Goal: Find specific page/section: Find specific page/section

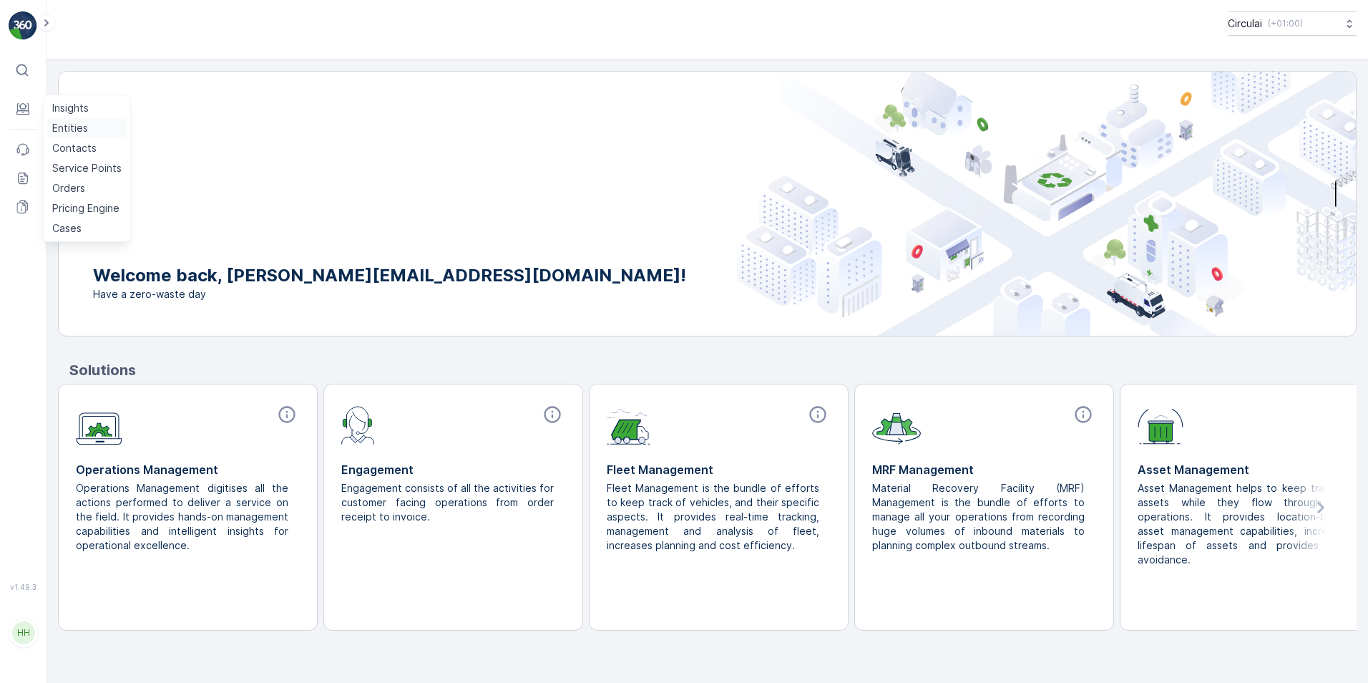
click at [65, 128] on p "Entities" at bounding box center [70, 128] width 36 height 14
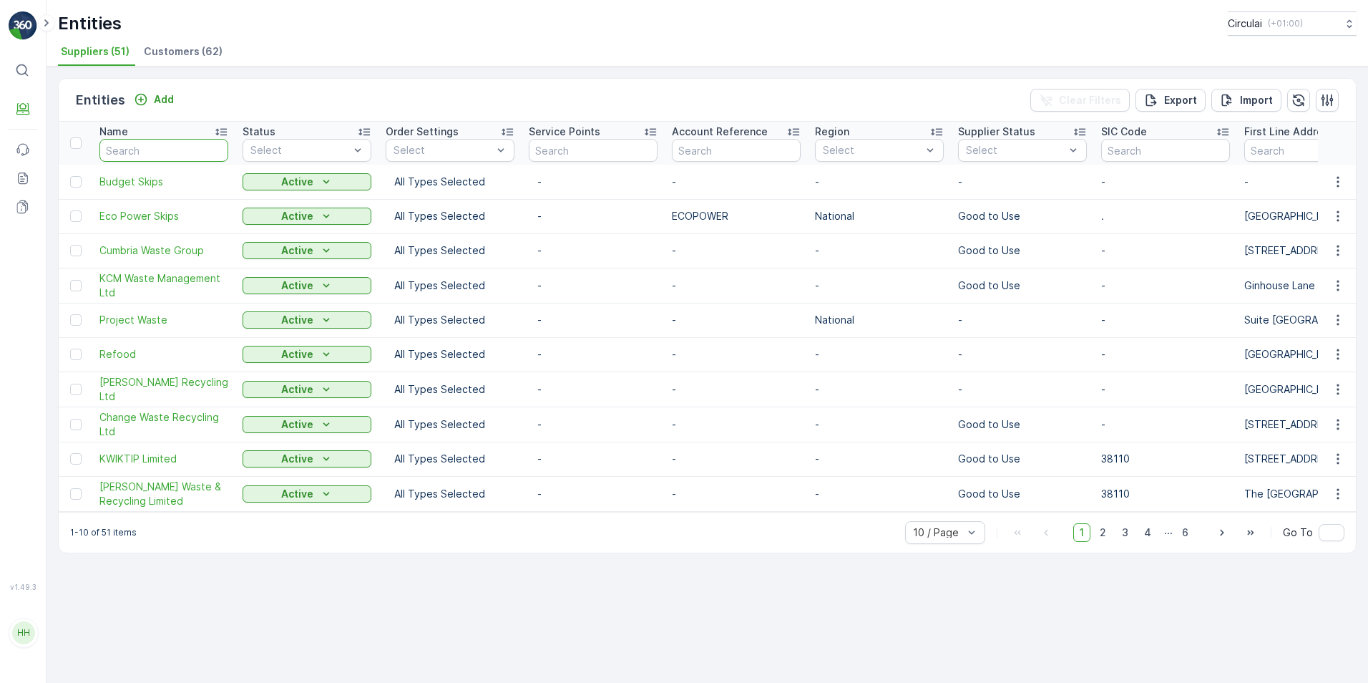
click at [115, 143] on input "text" at bounding box center [163, 150] width 129 height 23
click at [176, 16] on div "Entities Circulai ( +01:00 )" at bounding box center [707, 23] width 1299 height 24
click at [178, 41] on li "Customers (62)" at bounding box center [184, 53] width 87 height 24
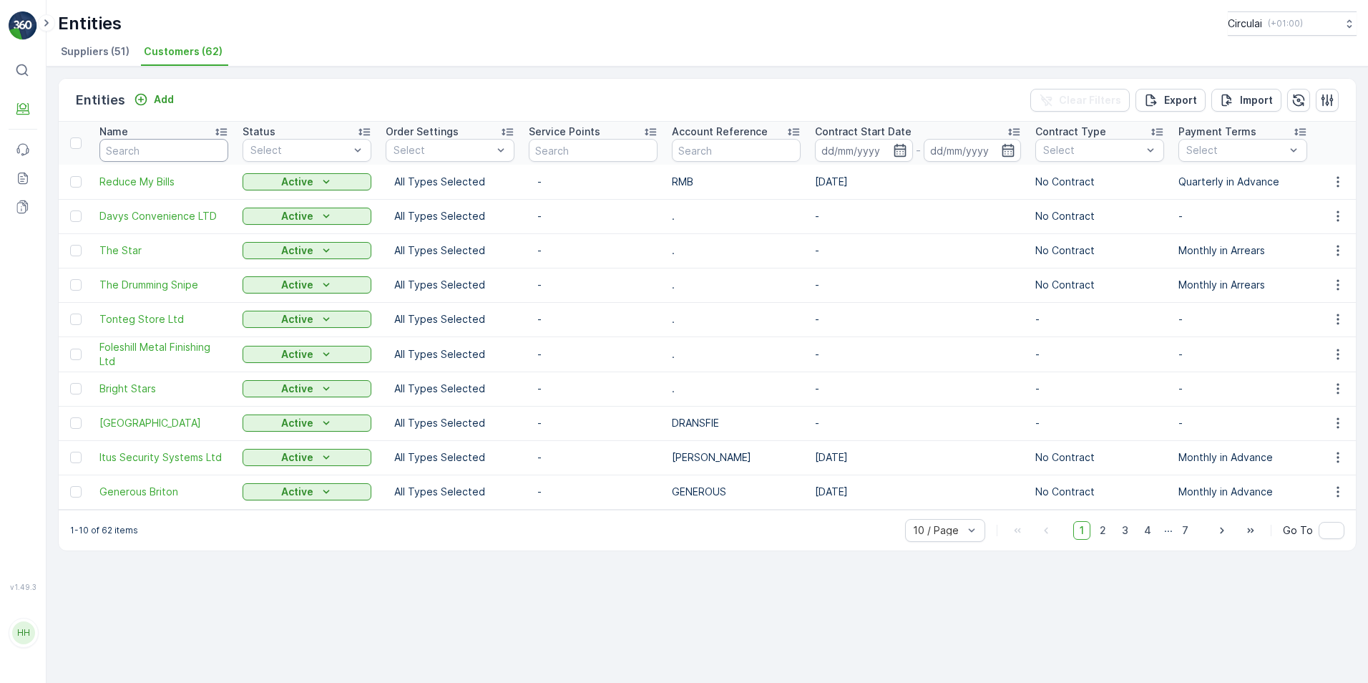
click at [162, 152] on input "text" at bounding box center [163, 150] width 129 height 23
type input "EDMU"
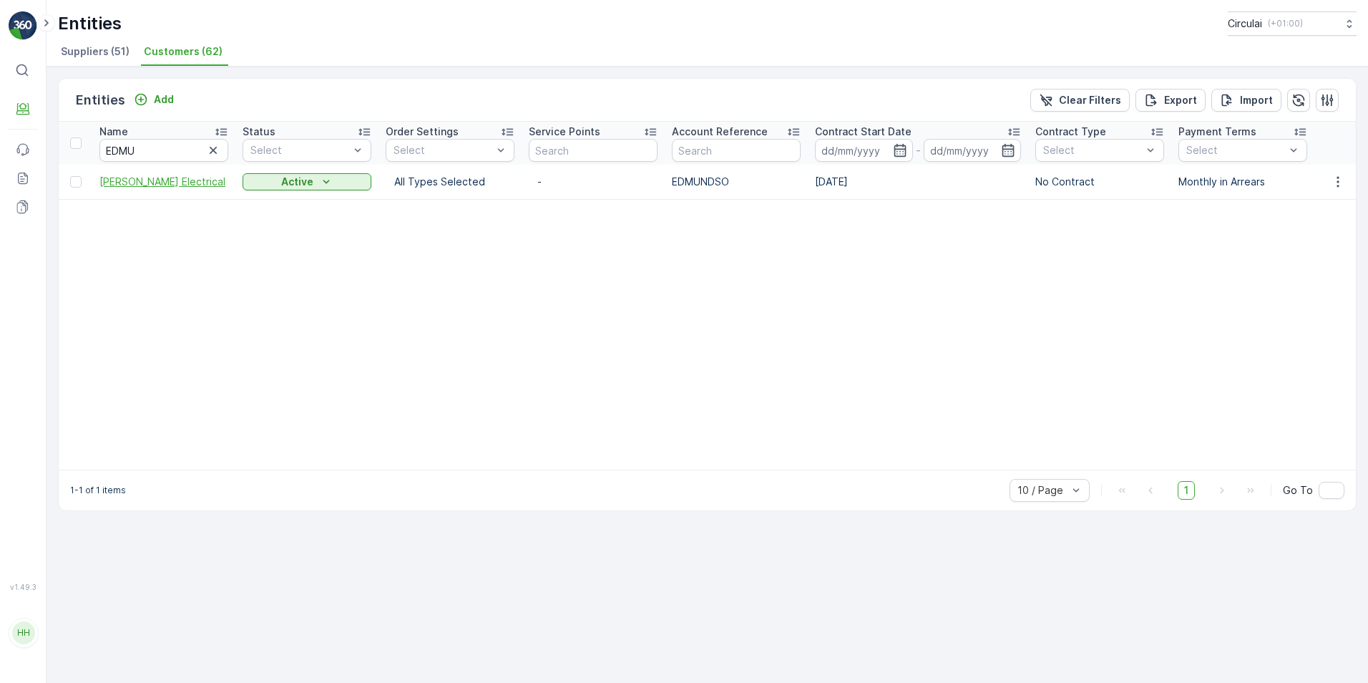
click at [150, 186] on span "[PERSON_NAME] Electrical" at bounding box center [163, 182] width 129 height 14
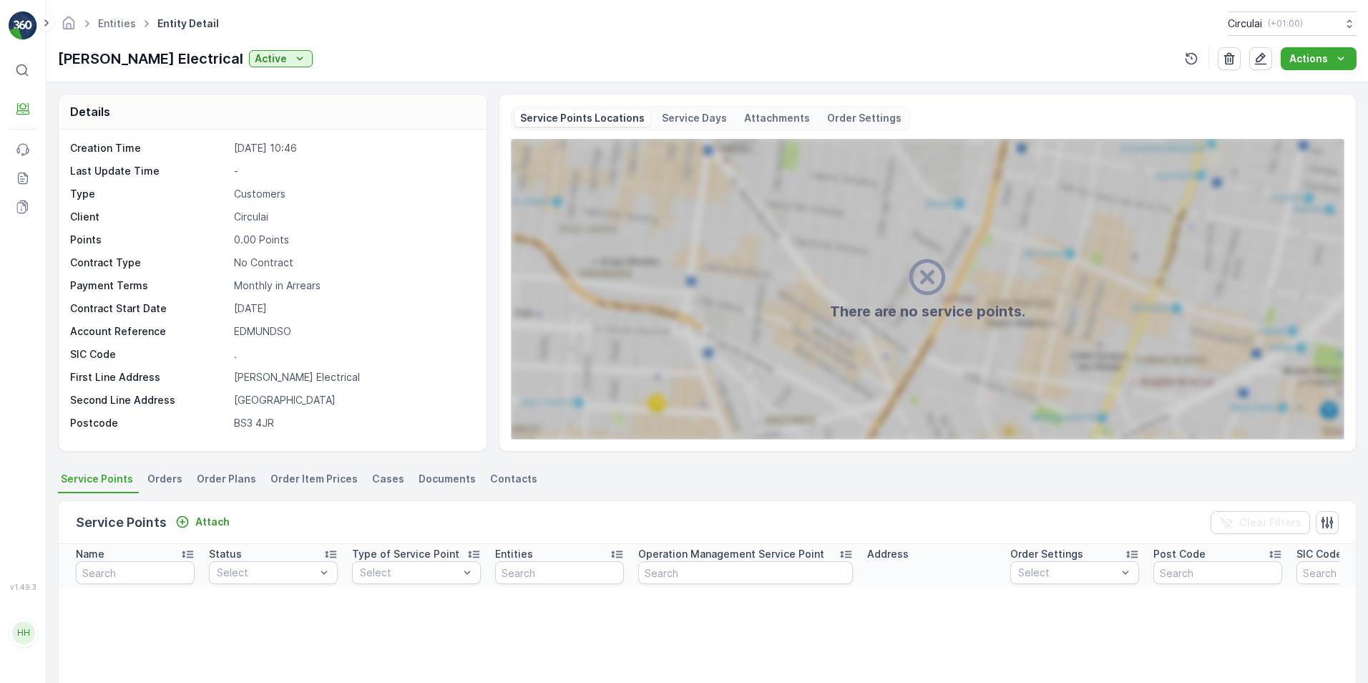
click at [498, 472] on span "Contacts" at bounding box center [513, 479] width 47 height 14
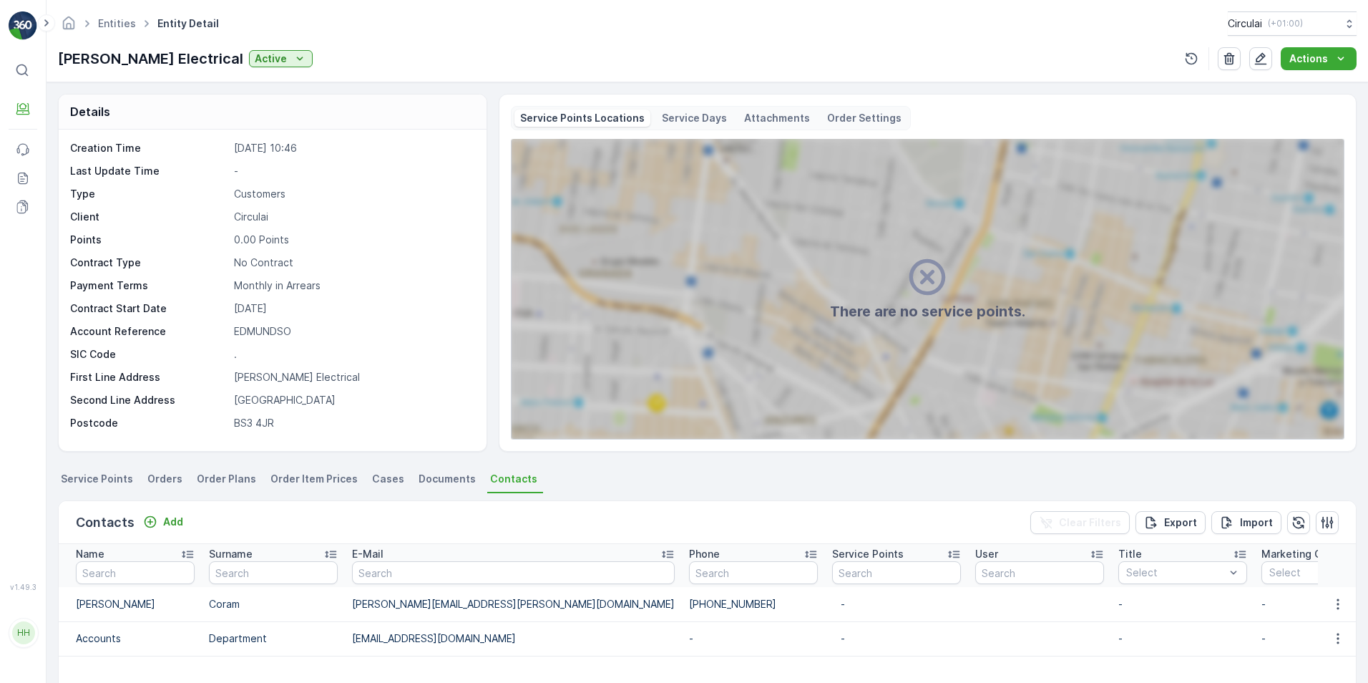
scroll to position [143, 0]
